Goal: Task Accomplishment & Management: Use online tool/utility

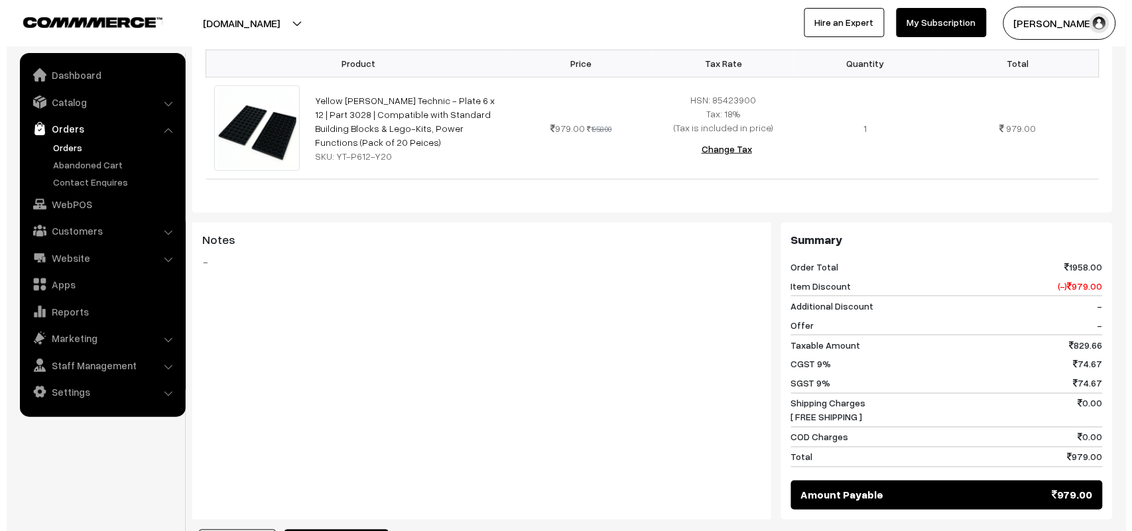
scroll to position [552, 0]
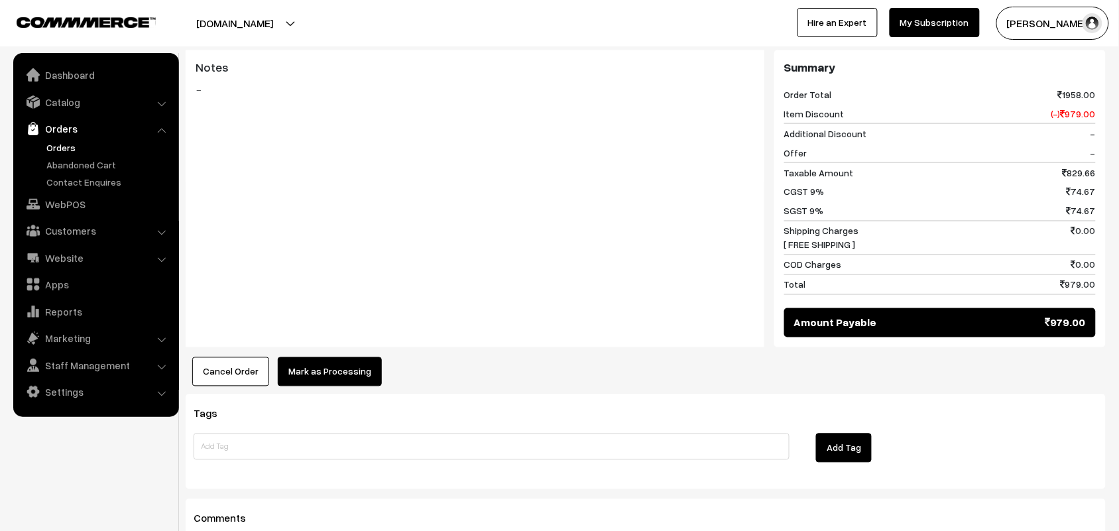
click at [351, 368] on button "Mark as Processing" at bounding box center [330, 371] width 104 height 29
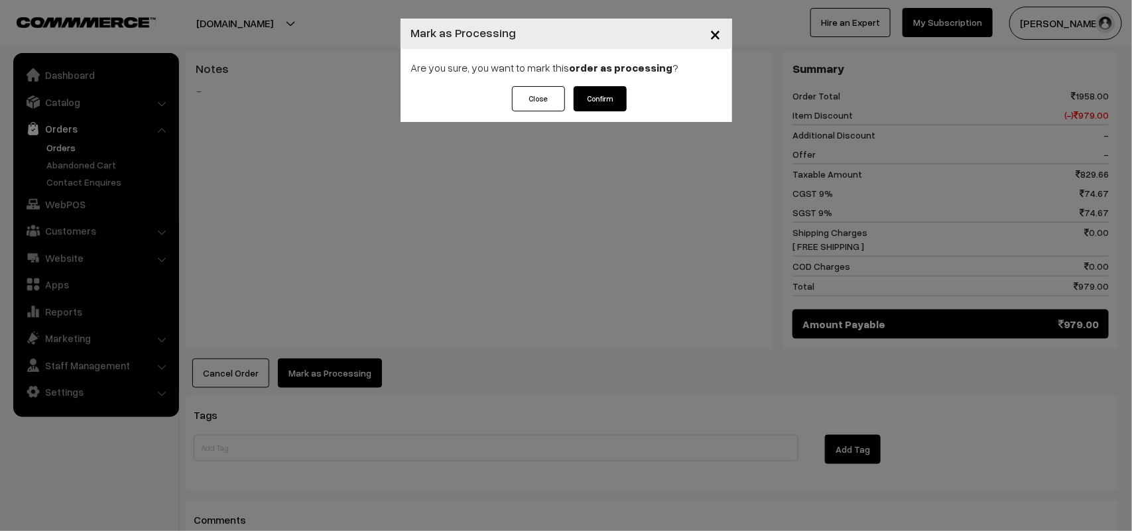
click at [597, 105] on button "Confirm" at bounding box center [600, 98] width 53 height 25
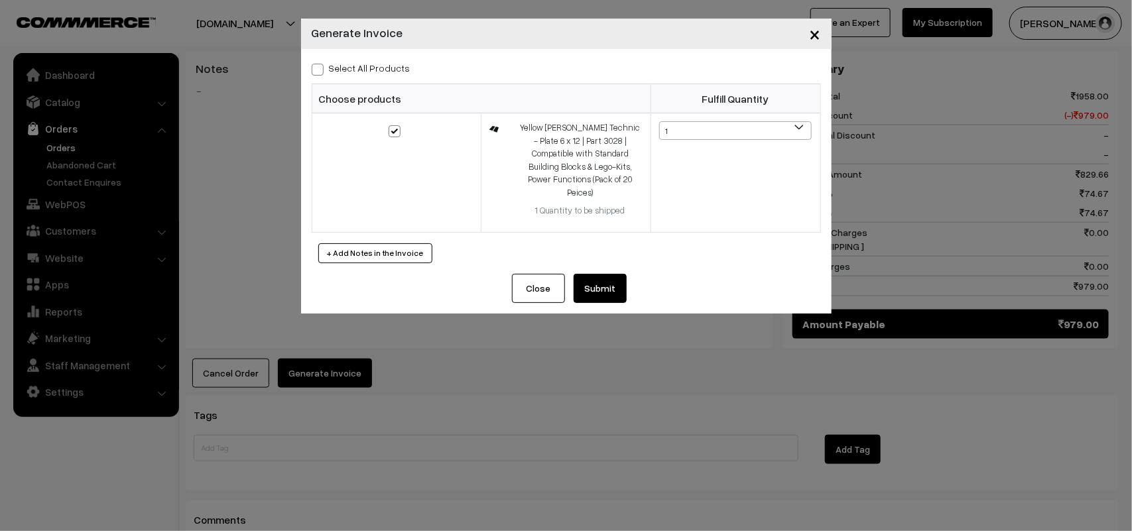
scroll to position [552, 0]
click at [602, 278] on button "Submit" at bounding box center [600, 288] width 53 height 29
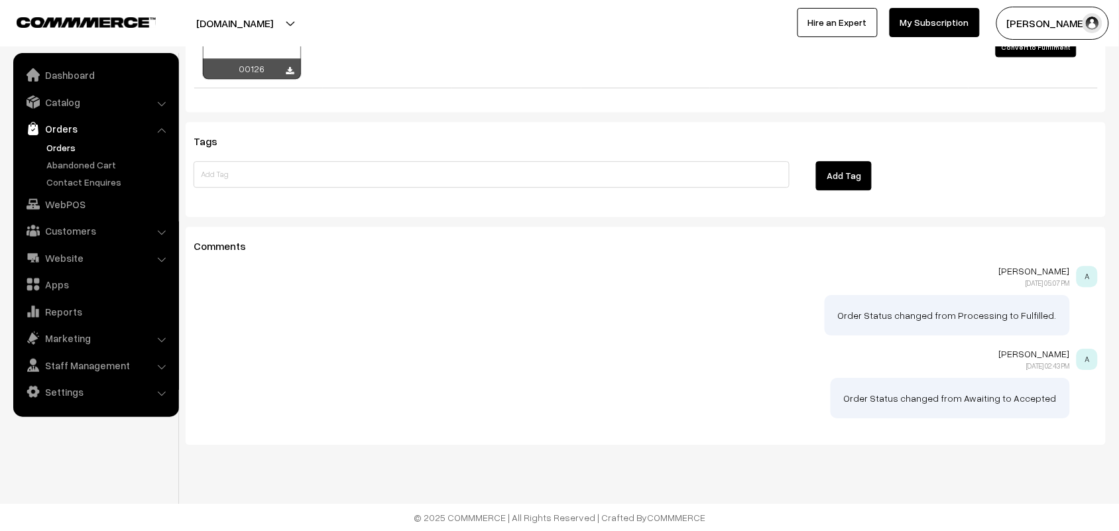
scroll to position [1015, 0]
